Goal: Information Seeking & Learning: Learn about a topic

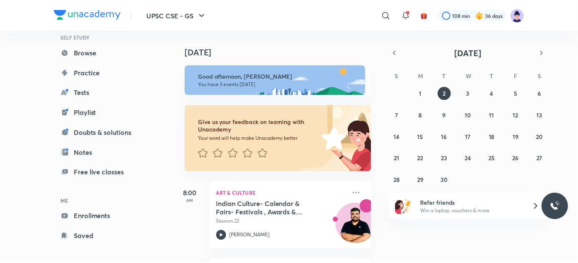
scroll to position [68, 0]
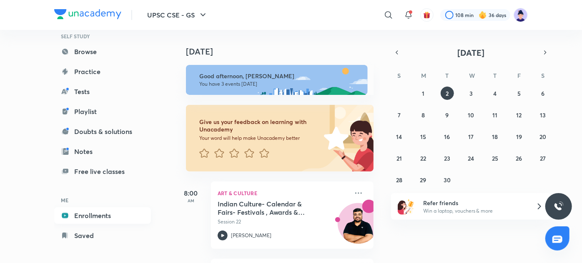
click at [85, 219] on link "Enrollments" at bounding box center [102, 216] width 97 height 17
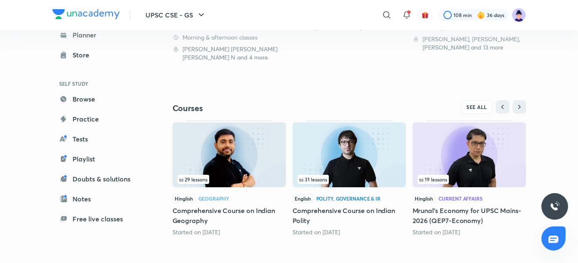
scroll to position [244, 0]
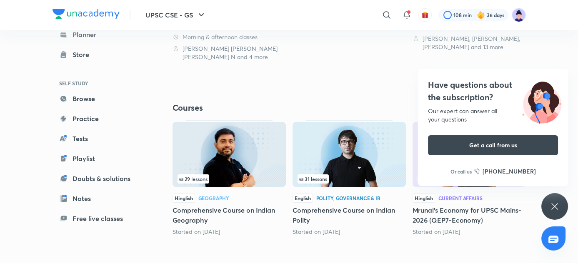
click at [467, 112] on div "Our expert can answer all your questions" at bounding box center [493, 115] width 130 height 17
